Goal: Information Seeking & Learning: Learn about a topic

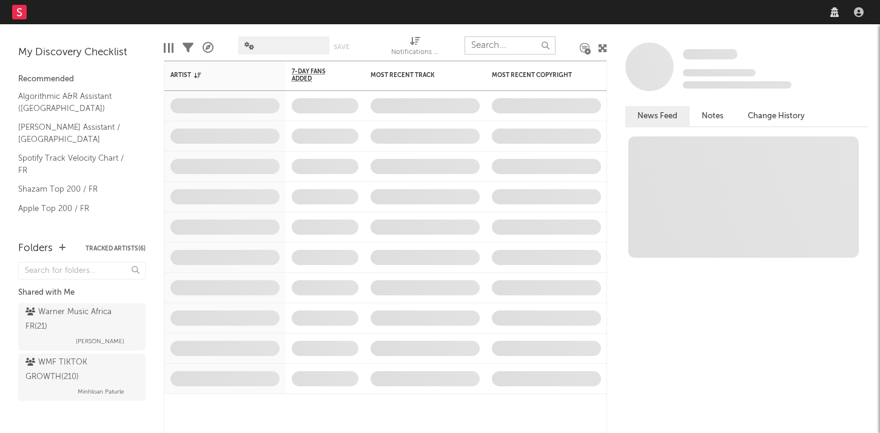
click at [493, 46] on input "text" at bounding box center [510, 45] width 91 height 18
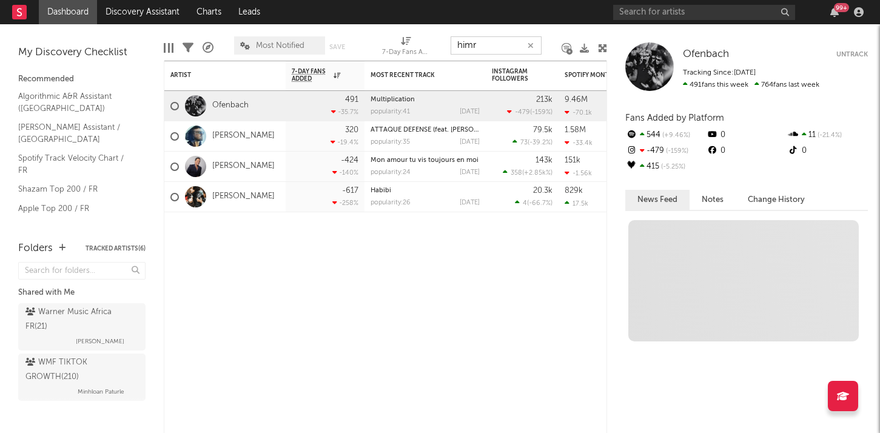
type input "himra"
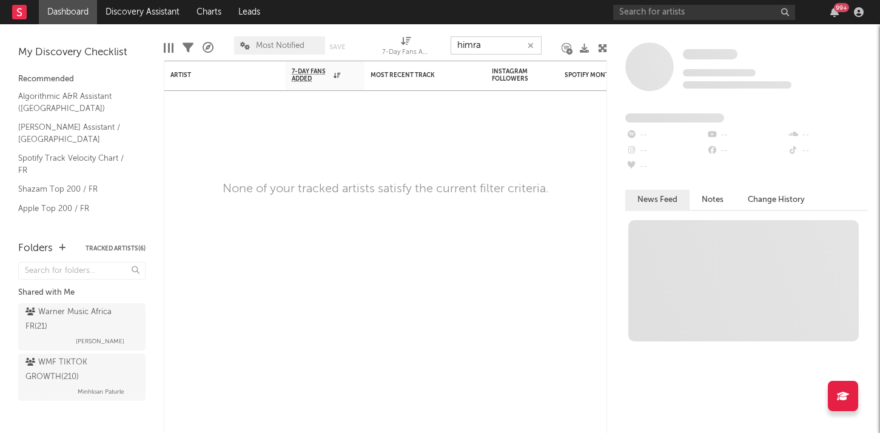
drag, startPoint x: 486, startPoint y: 49, endPoint x: 418, endPoint y: 43, distance: 68.8
click at [418, 43] on div "Edit Columns Filters A&R Pipeline Most Notified Save Save as 7-Day Fans Added (…" at bounding box center [385, 42] width 443 height 36
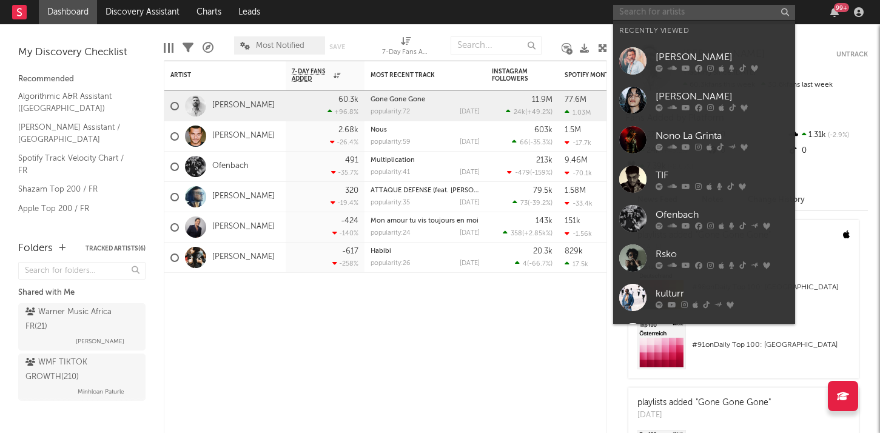
click at [715, 10] on input "text" at bounding box center [704, 12] width 182 height 15
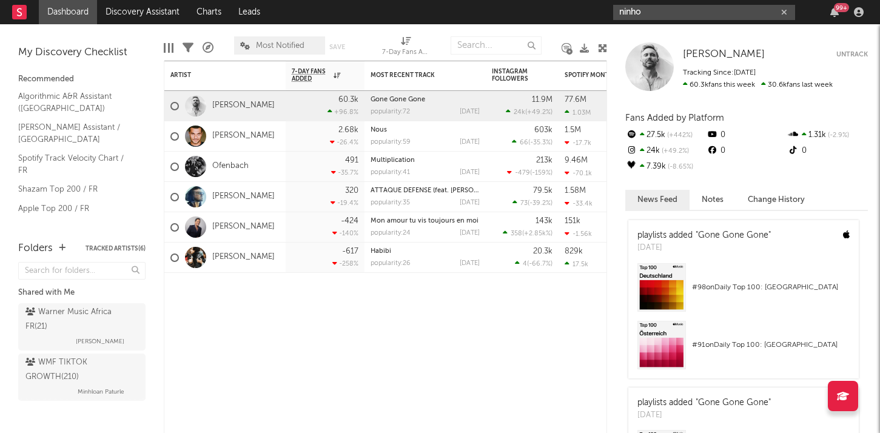
drag, startPoint x: 658, startPoint y: 8, endPoint x: 579, endPoint y: 2, distance: 79.1
click at [579, 2] on nav "Dashboard Discovery Assistant Charts Leads ninho 99 +" at bounding box center [440, 12] width 880 height 24
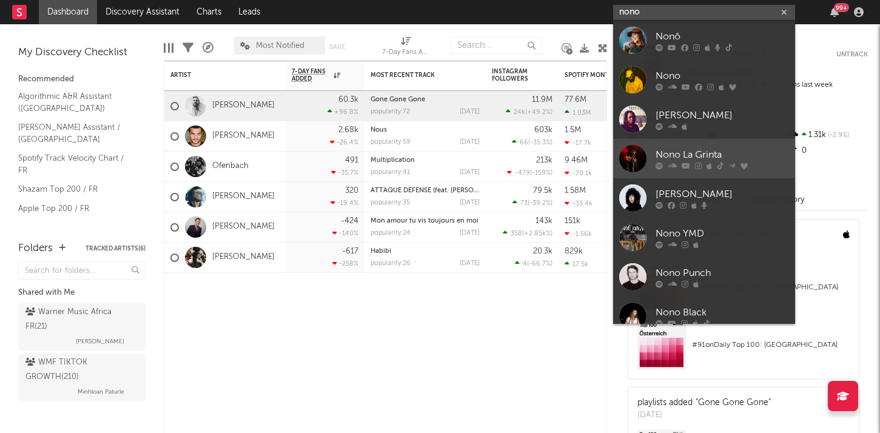
type input "nono"
click at [690, 153] on div "Nono La Grinta" at bounding box center [722, 154] width 133 height 15
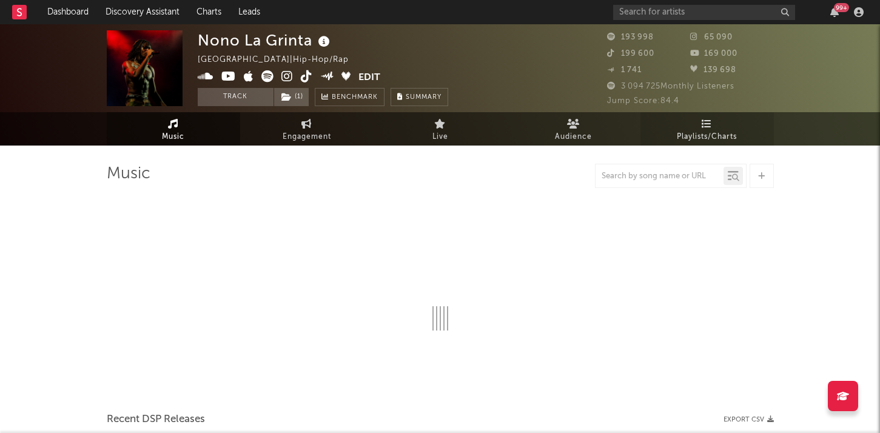
click at [705, 126] on icon at bounding box center [707, 124] width 10 height 10
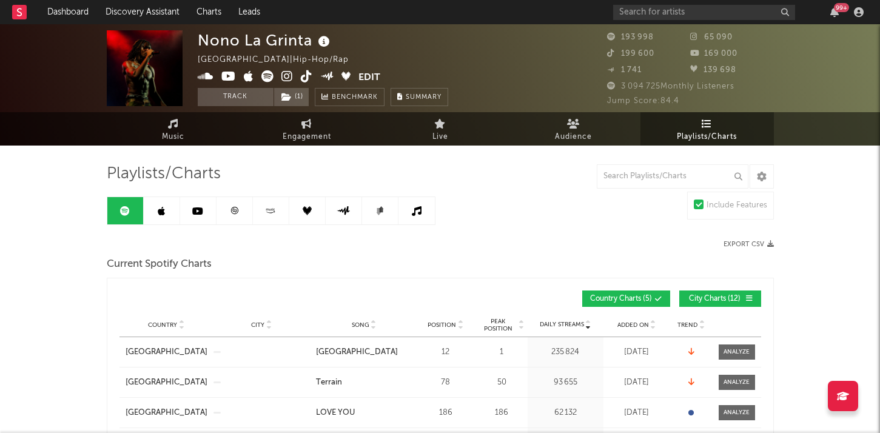
click at [230, 206] on icon at bounding box center [234, 210] width 9 height 9
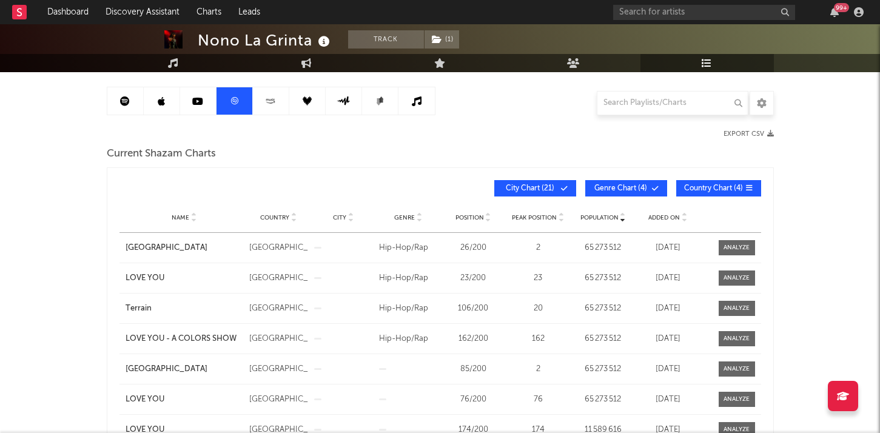
scroll to position [110, 0]
click at [683, 218] on icon at bounding box center [684, 219] width 6 height 5
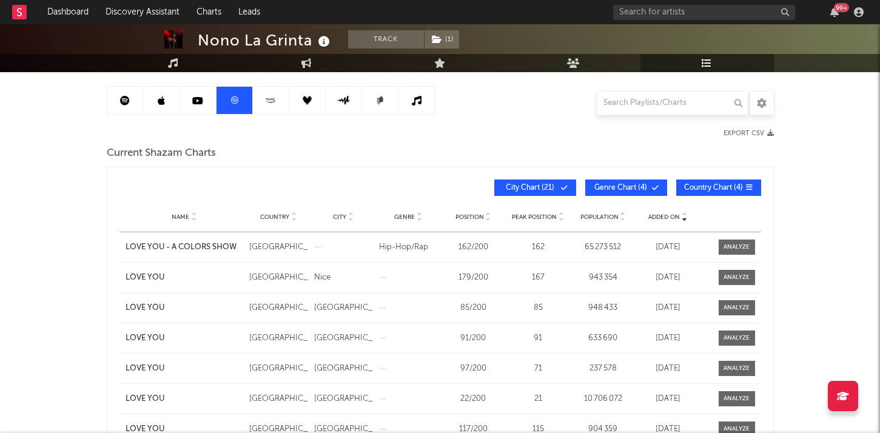
click at [683, 219] on icon at bounding box center [684, 219] width 6 height 5
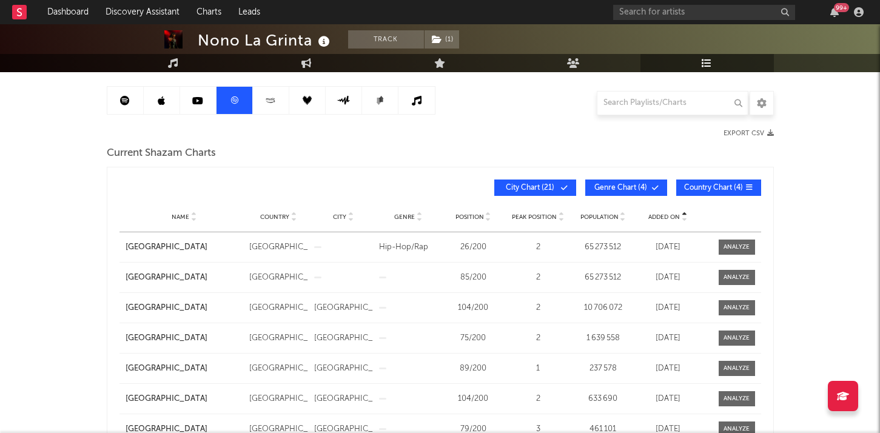
click at [683, 220] on icon at bounding box center [684, 219] width 6 height 5
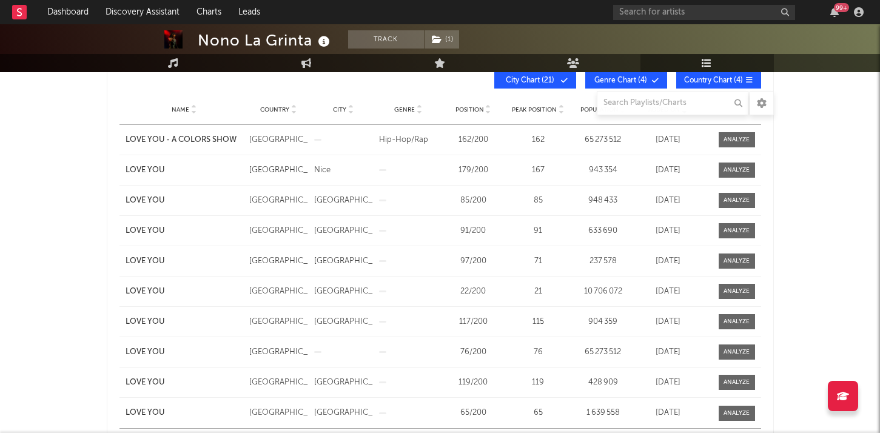
scroll to position [187, 0]
